Goal: Find specific page/section: Find specific page/section

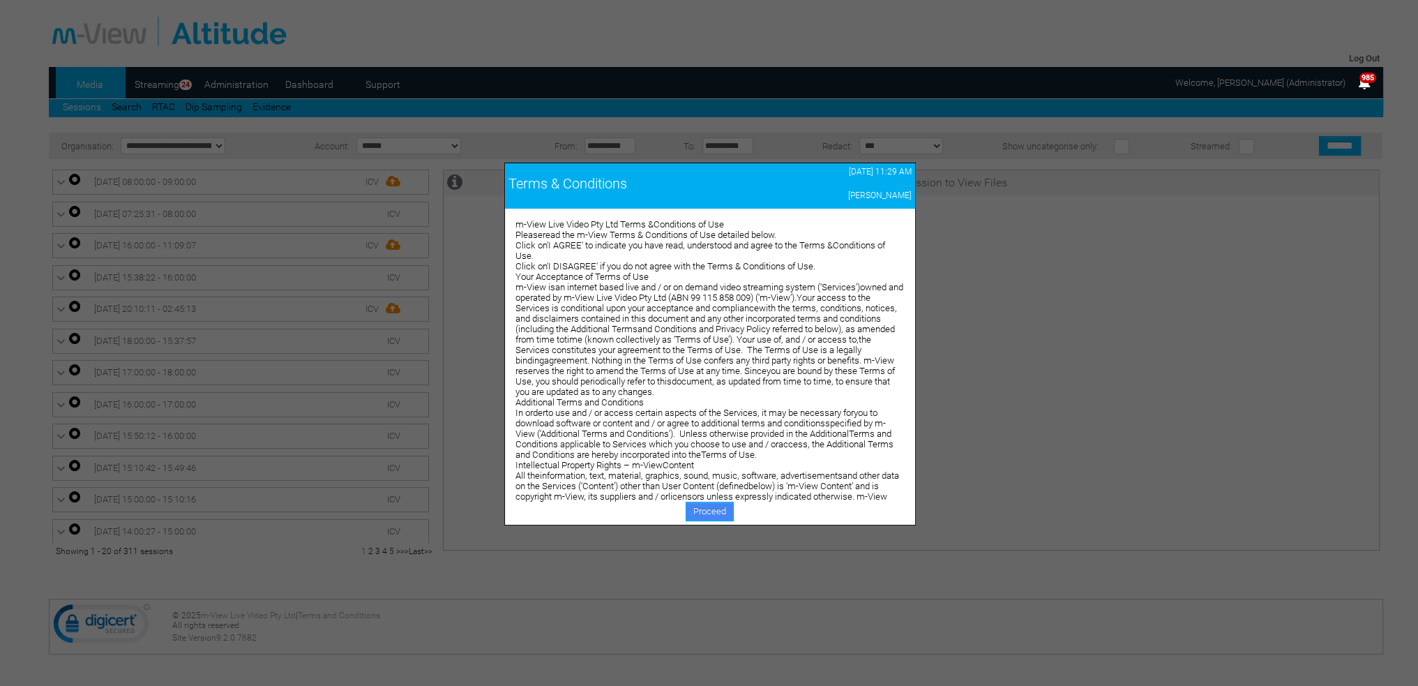
click at [716, 507] on link "Proceed" at bounding box center [710, 511] width 48 height 20
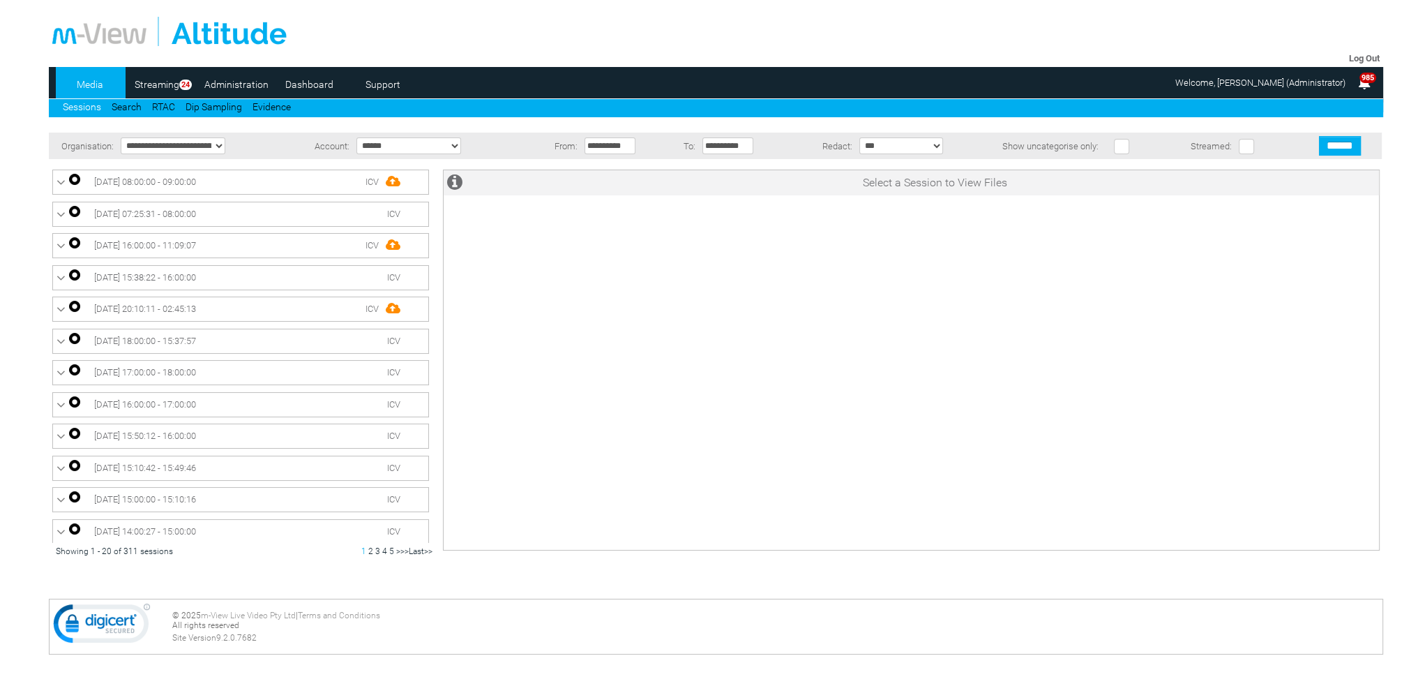
click at [317, 89] on link "Dashboard" at bounding box center [309, 84] width 68 height 21
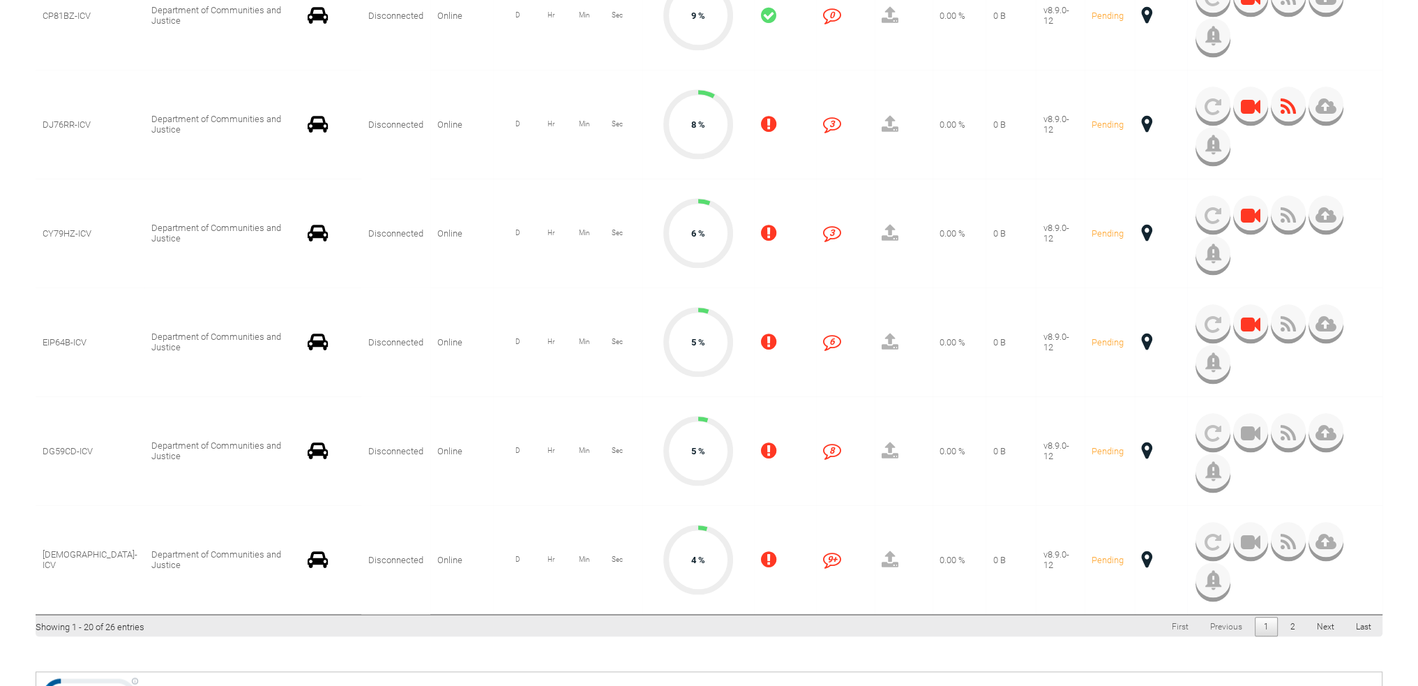
scroll to position [2089, 0]
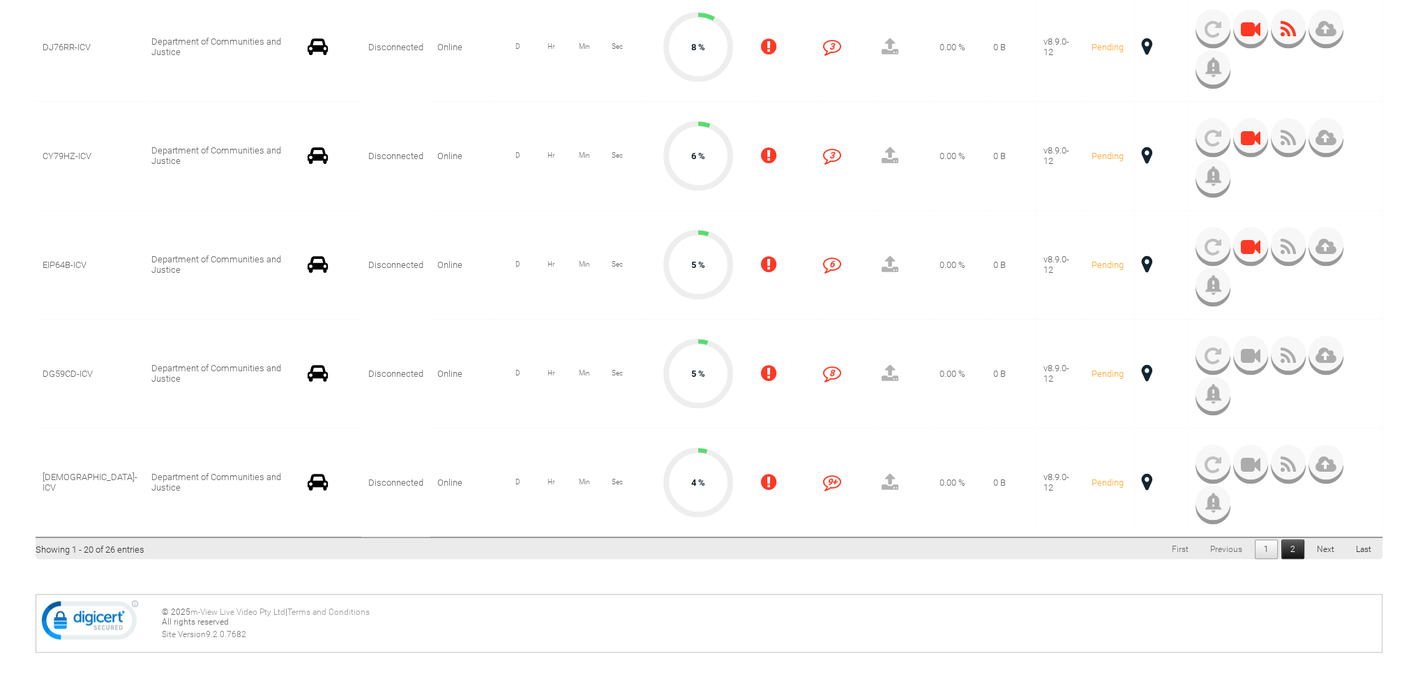
click at [1295, 547] on link "2" at bounding box center [1292, 549] width 23 height 20
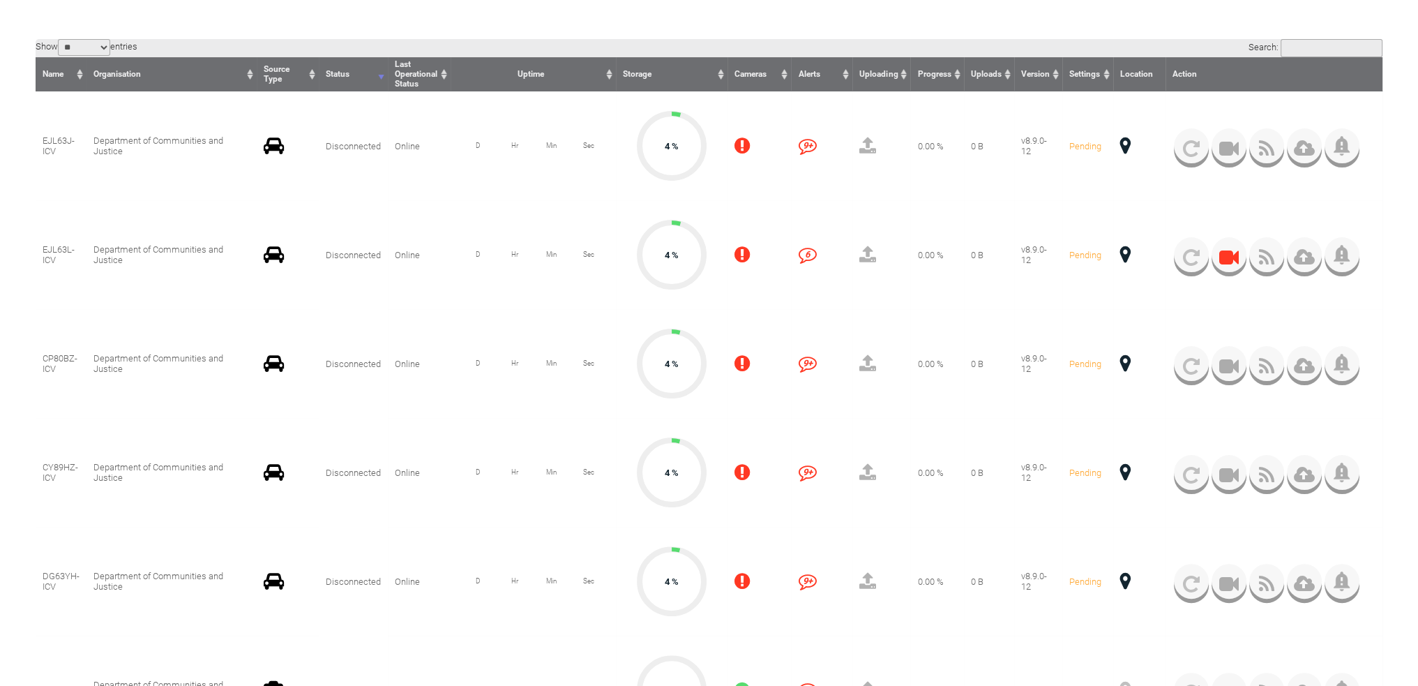
scroll to position [357, 0]
click at [842, 195] on td "9 9+" at bounding box center [821, 146] width 61 height 109
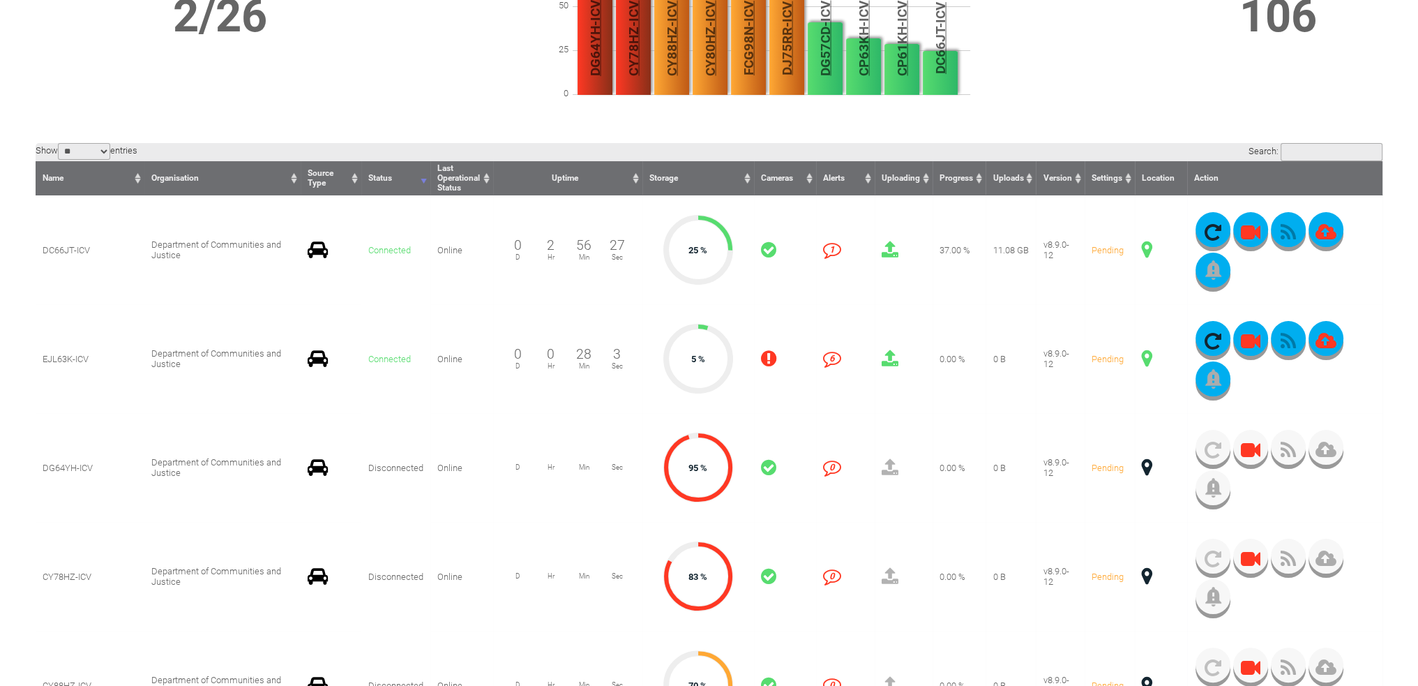
scroll to position [218, 0]
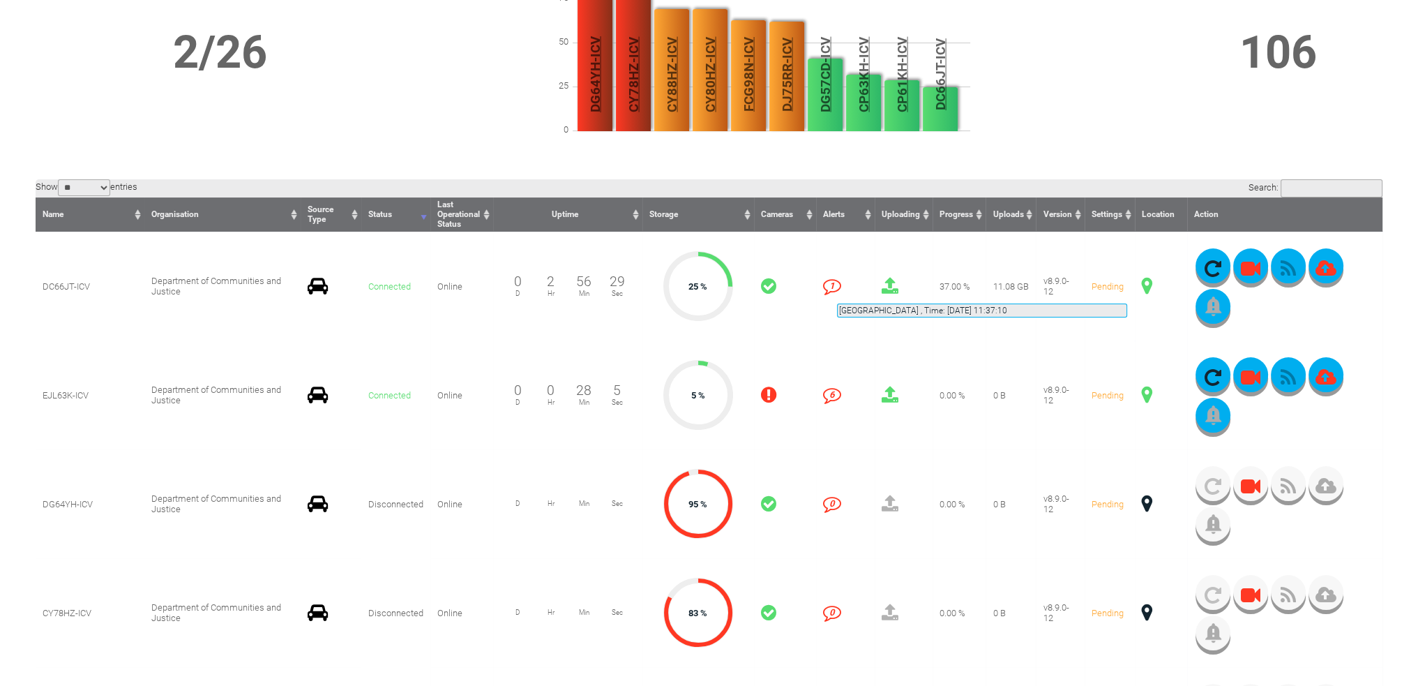
click at [1142, 287] on span at bounding box center [1147, 286] width 10 height 18
